Goal: Browse casually

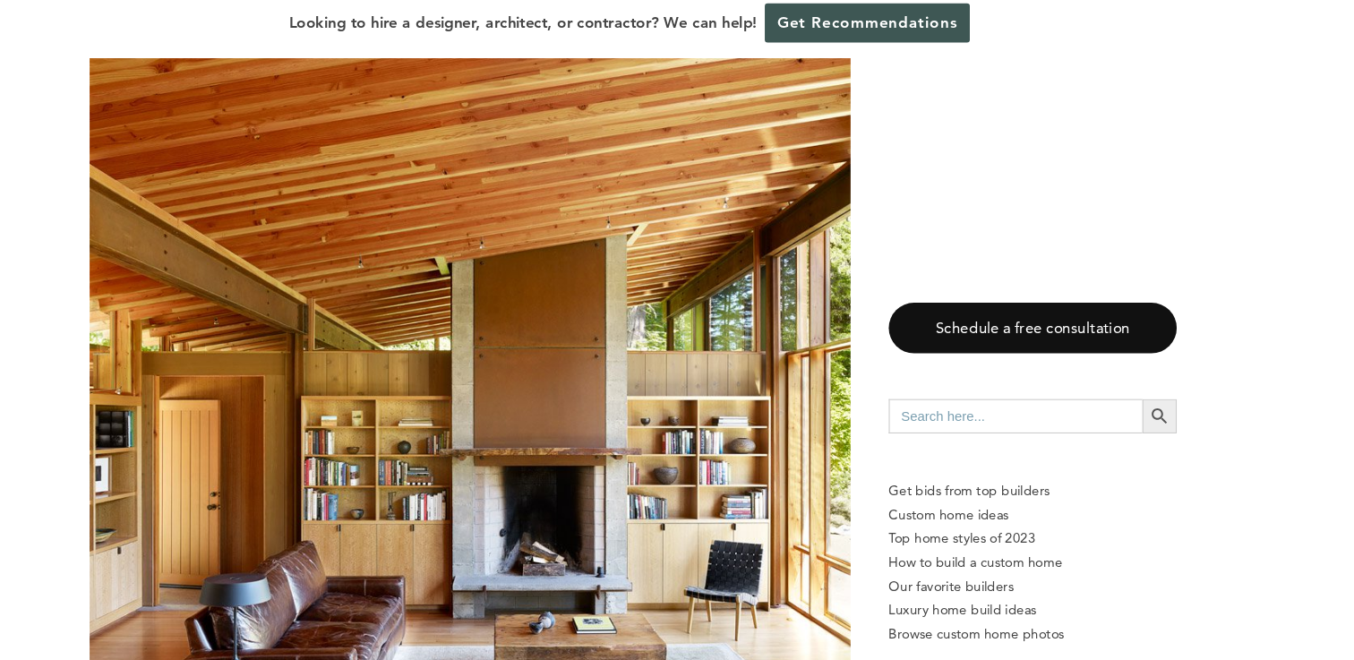
scroll to position [3585, 0]
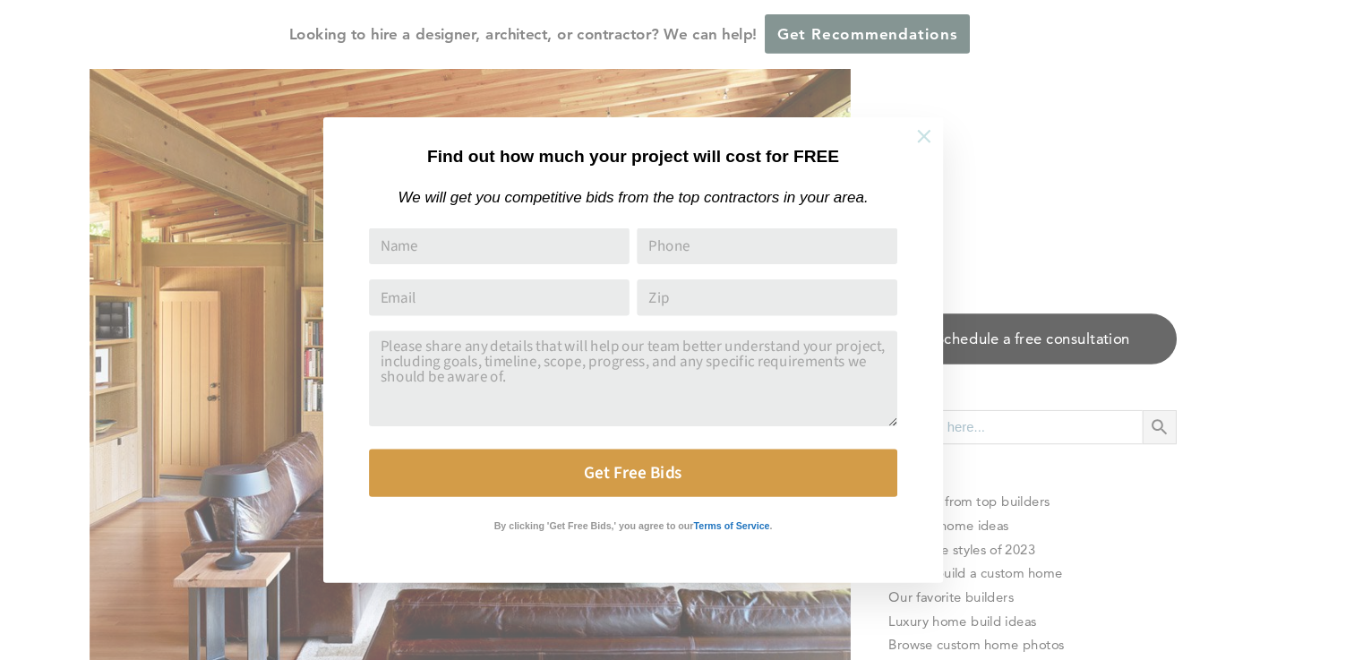
click at [957, 123] on icon at bounding box center [951, 128] width 20 height 20
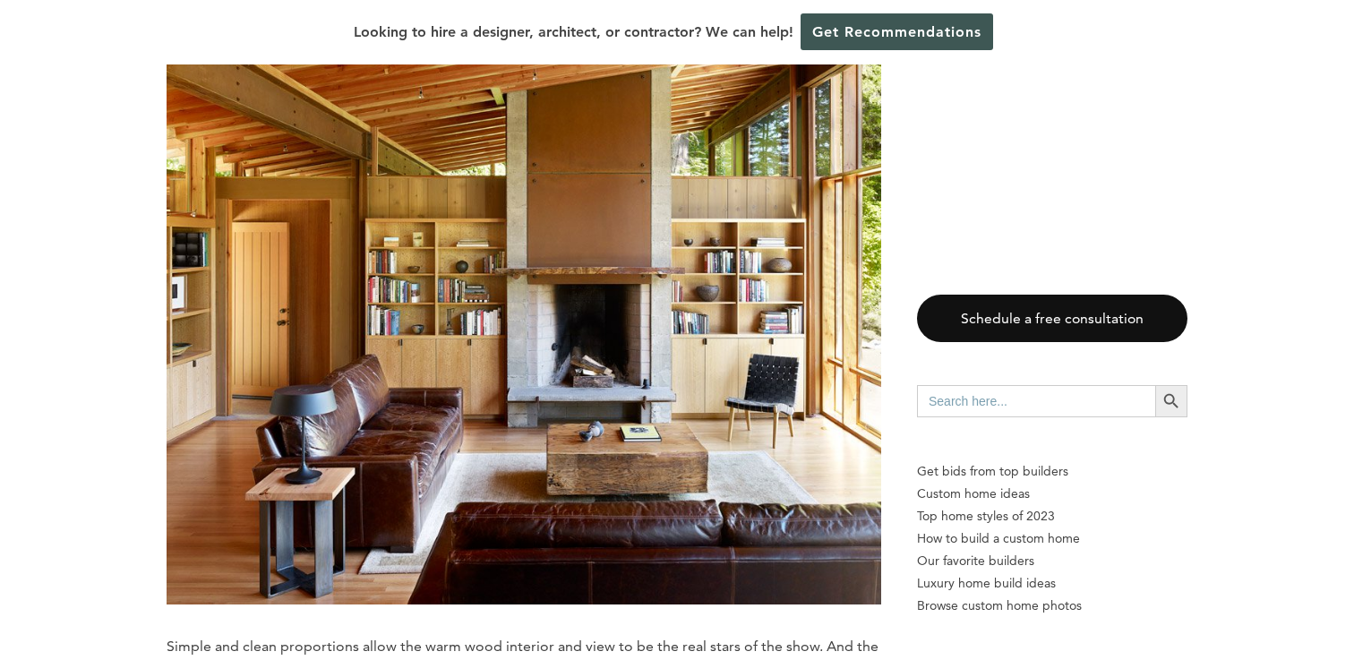
scroll to position [3625, 0]
